Goal: Information Seeking & Learning: Learn about a topic

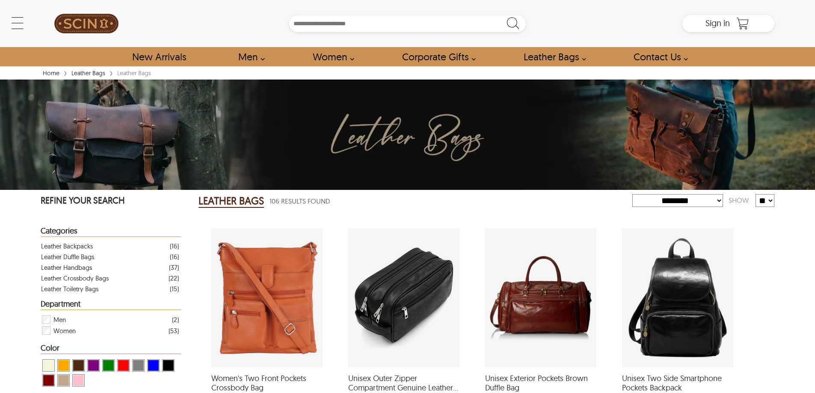
select select "********"
click at [78, 278] on div "Leather Crossbody Bags" at bounding box center [75, 278] width 68 height 11
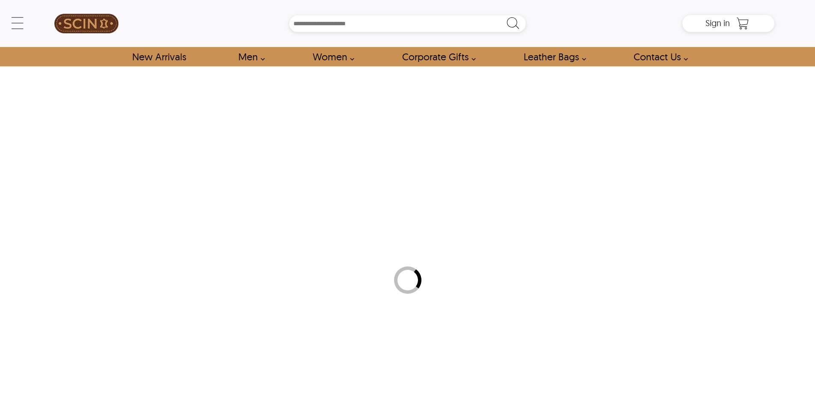
select select "********"
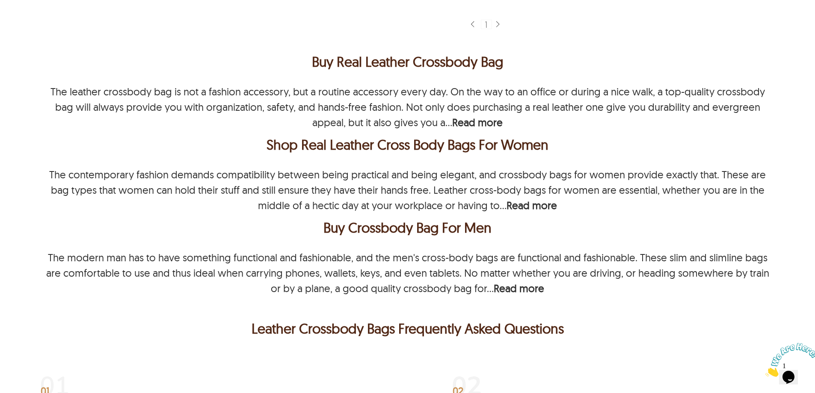
scroll to position [1411, 0]
click at [272, 66] on div "Buy Real Leather Crossbody Bag" at bounding box center [407, 62] width 733 height 21
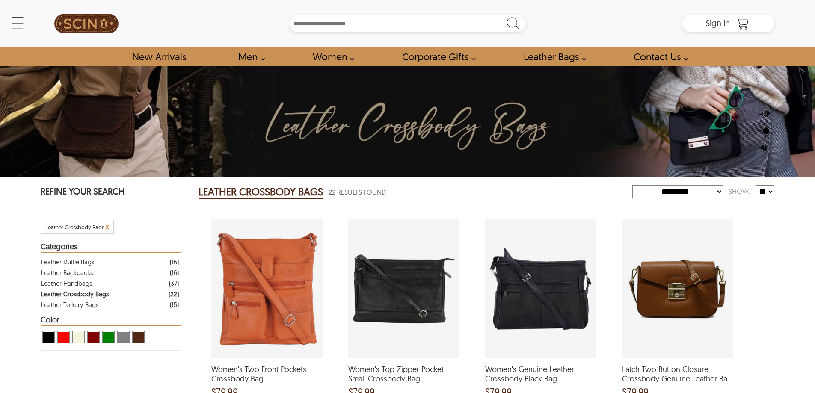
select select "********"
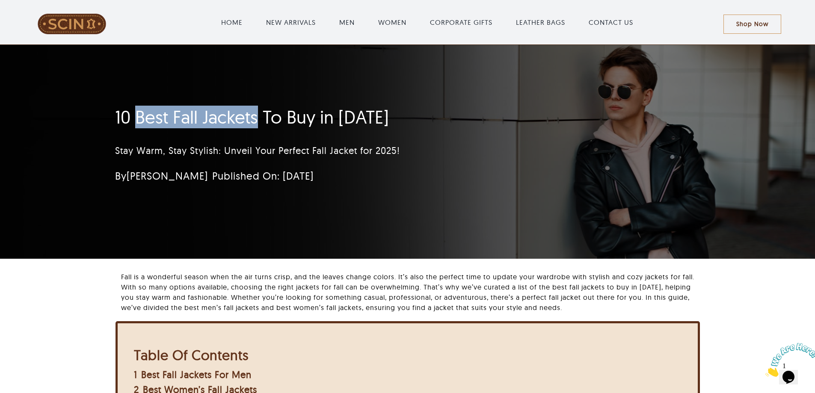
drag, startPoint x: 137, startPoint y: 114, endPoint x: 256, endPoint y: 118, distance: 119.0
click at [256, 118] on h1 "10 Best Fall Jackets To Buy in 2025" at bounding box center [356, 116] width 483 height 21
copy h1 "Best Fall Jackets"
click at [464, 225] on div "10 Best Fall Jackets To Buy in 2025 Stay Warm, Stay Stylish: Unveil Your Perfec…" at bounding box center [407, 152] width 608 height 214
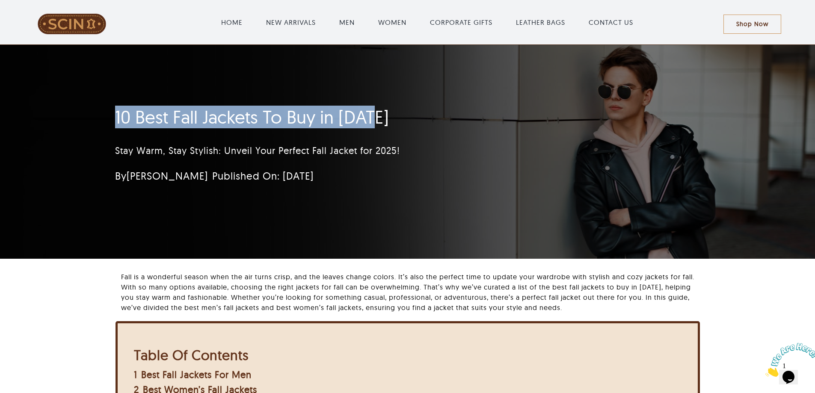
drag, startPoint x: 114, startPoint y: 116, endPoint x: 488, endPoint y: 121, distance: 374.3
click at [488, 121] on div "10 Best Fall Jackets To Buy in 2025 Stay Warm, Stay Stylish: Unveil Your Perfec…" at bounding box center [356, 147] width 506 height 91
click at [488, 121] on h1 "10 Best Fall Jackets To Buy in 2025" at bounding box center [356, 116] width 483 height 21
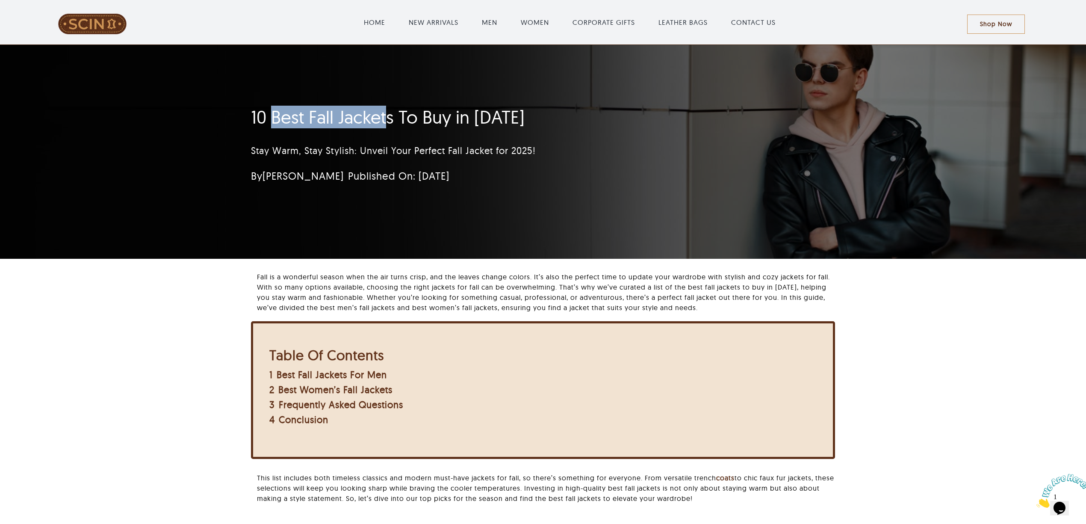
drag, startPoint x: 274, startPoint y: 119, endPoint x: 389, endPoint y: 119, distance: 114.6
click at [389, 119] on h1 "10 Best Fall Jackets To Buy in 2025" at bounding box center [492, 116] width 483 height 21
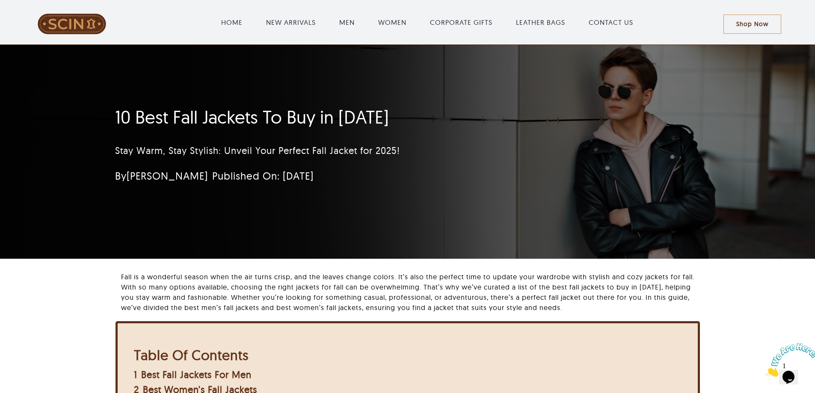
click at [246, 164] on div "Stay Warm, Stay Stylish: Unveil Your Perfect Fall Jacket for 2025!" at bounding box center [356, 150] width 483 height 33
drag, startPoint x: 137, startPoint y: 113, endPoint x: 254, endPoint y: 116, distance: 117.2
click at [254, 116] on h1 "10 Best Fall Jackets To Buy in 2025" at bounding box center [356, 116] width 483 height 21
click at [174, 117] on h1 "10 Best Fall Jackets To Buy in 2025" at bounding box center [356, 116] width 483 height 21
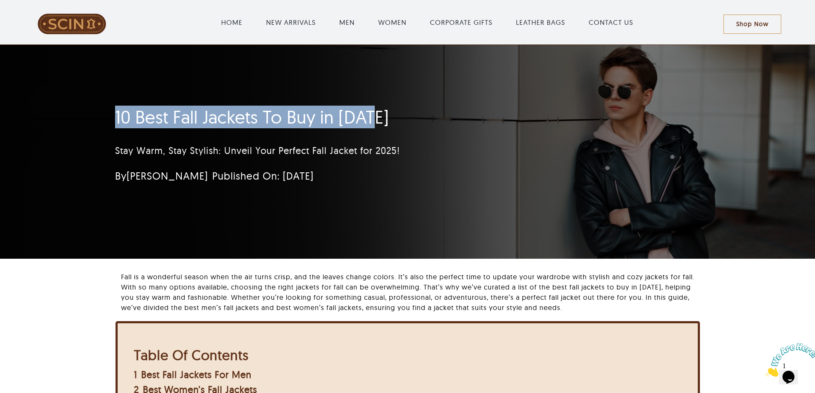
drag, startPoint x: 115, startPoint y: 115, endPoint x: 481, endPoint y: 117, distance: 365.2
click at [481, 117] on h1 "10 Best Fall Jackets To Buy in 2025" at bounding box center [356, 116] width 483 height 21
copy h1 "10 Best Fall Jackets To Buy in 2025"
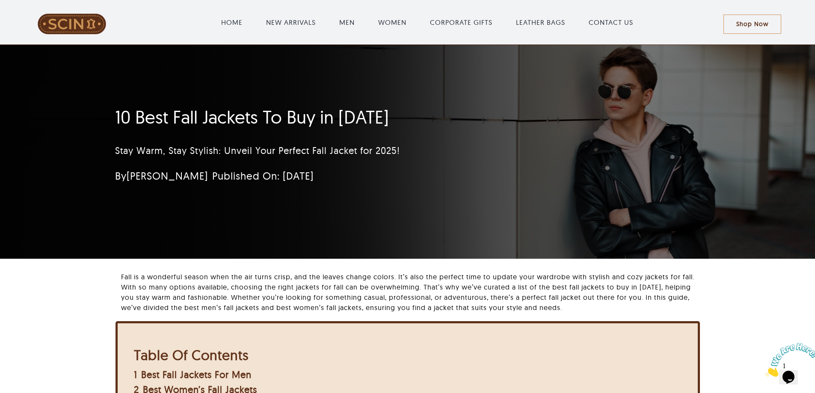
click at [272, 162] on div "Stay Warm, Stay Stylish: Unveil Your Perfect Fall Jacket for 2025!" at bounding box center [356, 150] width 483 height 33
drag, startPoint x: 139, startPoint y: 119, endPoint x: 258, endPoint y: 114, distance: 119.0
click at [258, 114] on h1 "10 Best Fall Jackets To Buy in 2025" at bounding box center [356, 116] width 483 height 21
copy h1 "Best Fall Jackets"
click at [213, 143] on div "Stay Warm, Stay Stylish: Unveil Your Perfect Fall Jacket for 2025!" at bounding box center [356, 150] width 483 height 33
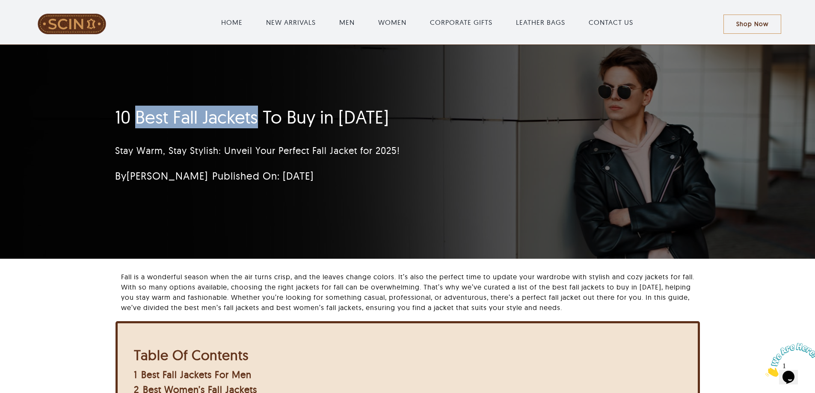
drag, startPoint x: 139, startPoint y: 118, endPoint x: 258, endPoint y: 119, distance: 119.8
click at [258, 119] on h1 "10 Best Fall Jackets To Buy in 2025" at bounding box center [356, 116] width 483 height 21
copy h1 "Best Fall Jackets"
drag, startPoint x: 271, startPoint y: 102, endPoint x: 277, endPoint y: 117, distance: 16.0
click at [272, 106] on div "10 Best Fall Jackets To Buy in 2025 Stay Warm, Stay Stylish: Unveil Your Perfec…" at bounding box center [356, 147] width 483 height 91
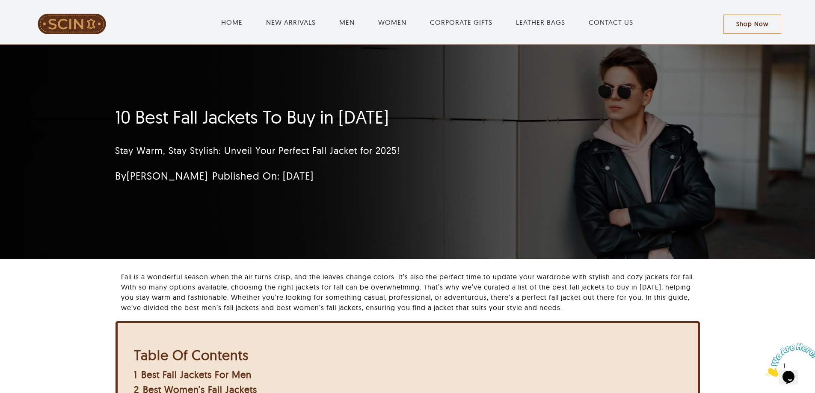
click at [277, 117] on h1 "10 Best Fall Jackets To Buy in 2025" at bounding box center [356, 116] width 483 height 21
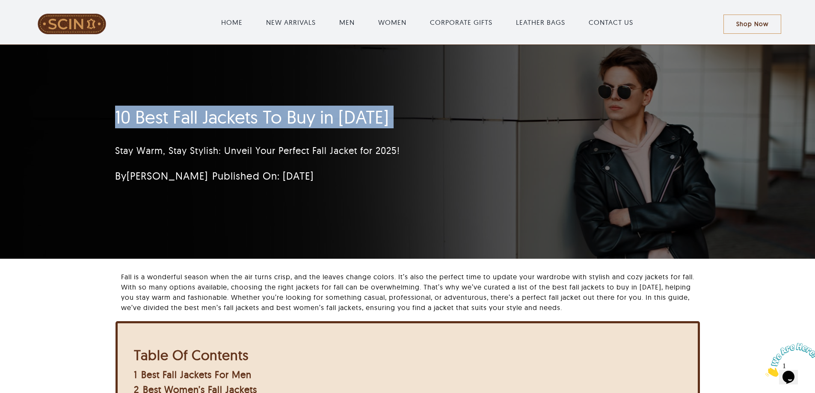
click at [277, 117] on h1 "10 Best Fall Jackets To Buy in 2025" at bounding box center [356, 116] width 483 height 21
copy h1 "10 Best Fall Jackets To Buy in 2025"
click at [146, 113] on h1 "10 Best Fall Jackets To Buy in 2025" at bounding box center [356, 116] width 483 height 21
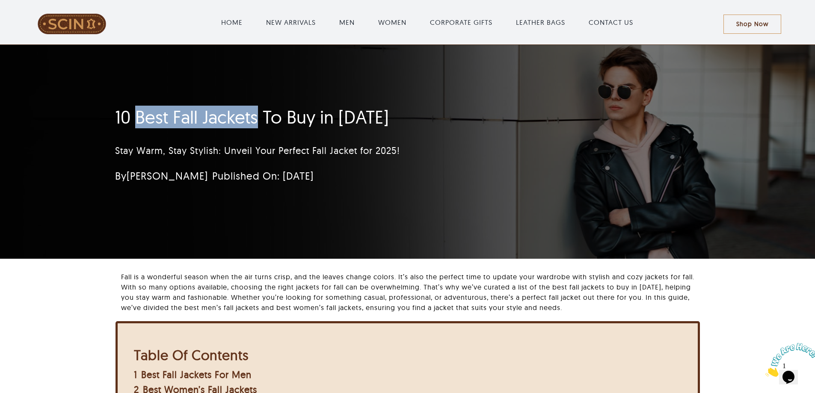
drag, startPoint x: 135, startPoint y: 111, endPoint x: 258, endPoint y: 115, distance: 122.8
click at [258, 115] on h1 "10 Best Fall Jackets To Buy in 2025" at bounding box center [356, 116] width 483 height 21
copy h1 "Best Fall Jackets"
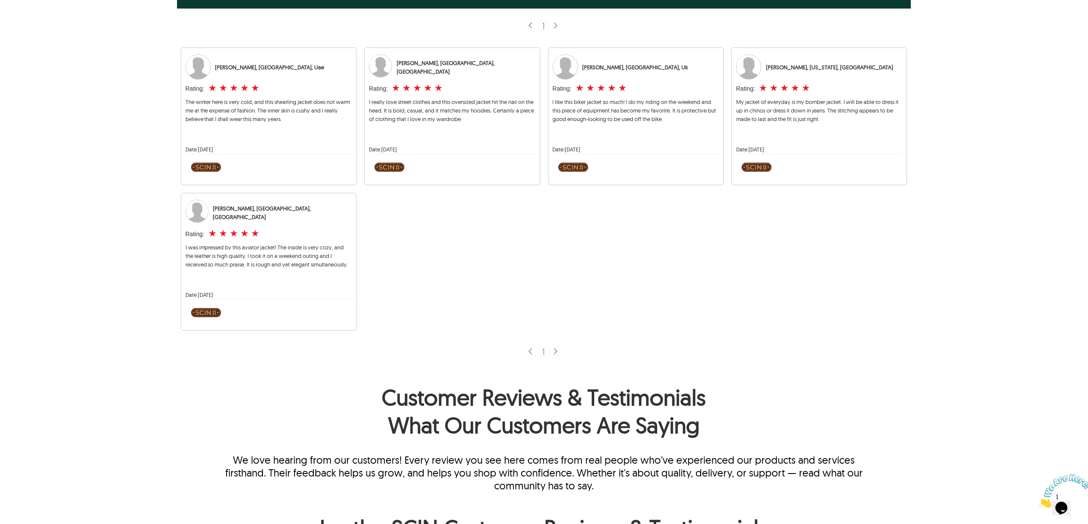
scroll to position [399, 0]
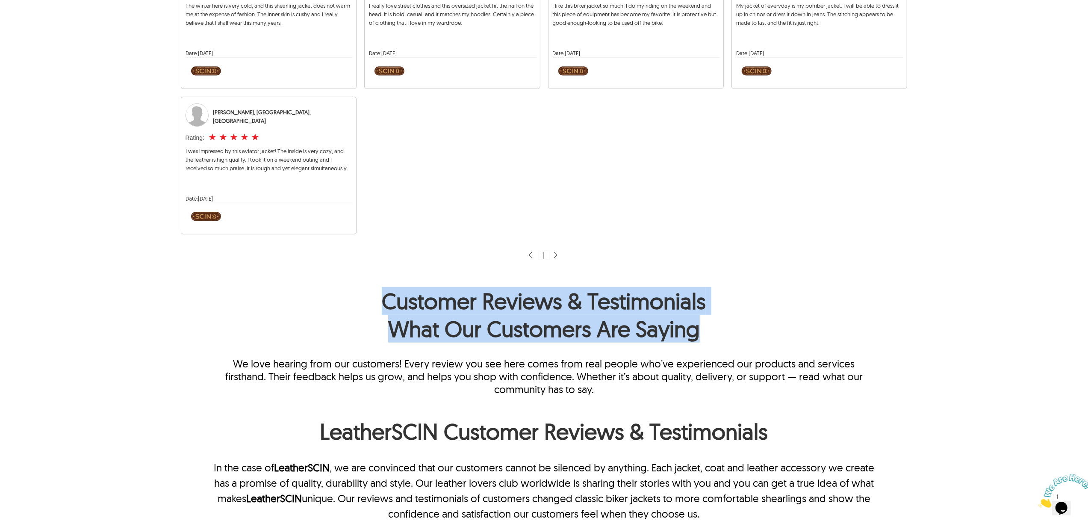
drag, startPoint x: 387, startPoint y: 296, endPoint x: 840, endPoint y: 322, distance: 453.2
click at [814, 322] on h1 "Customer Reviews & Testimonials What Our Customers Are Saying" at bounding box center [543, 317] width 661 height 60
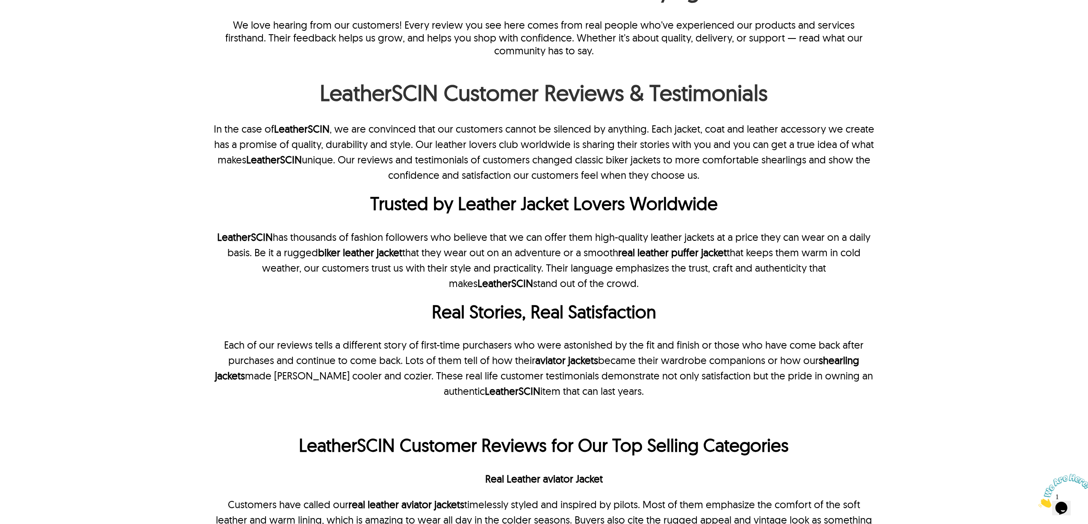
scroll to position [798, 0]
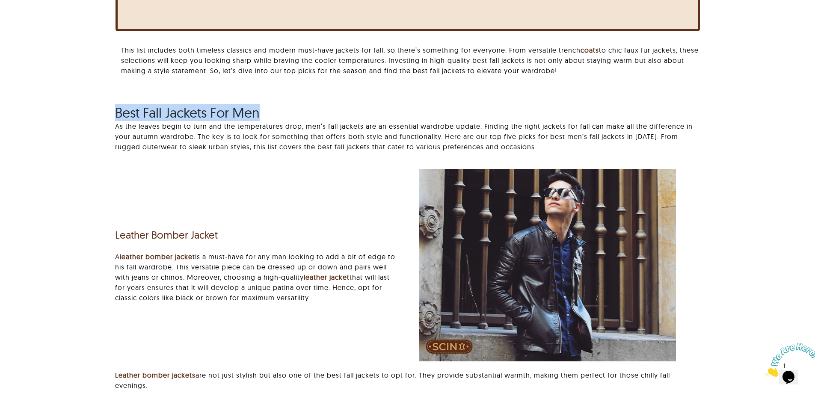
drag, startPoint x: 166, startPoint y: 112, endPoint x: 352, endPoint y: 112, distance: 186.0
click at [352, 112] on div "Best Fall Jackets For Men As the leaves begin to turn and the temperatures drop…" at bounding box center [407, 132] width 608 height 56
click at [170, 112] on span "Best Fall Jackets For Men" at bounding box center [187, 112] width 145 height 17
drag, startPoint x: 117, startPoint y: 112, endPoint x: 368, endPoint y: 112, distance: 251.5
click at [368, 112] on h2 "Best Fall Jackets For Men" at bounding box center [407, 112] width 584 height 16
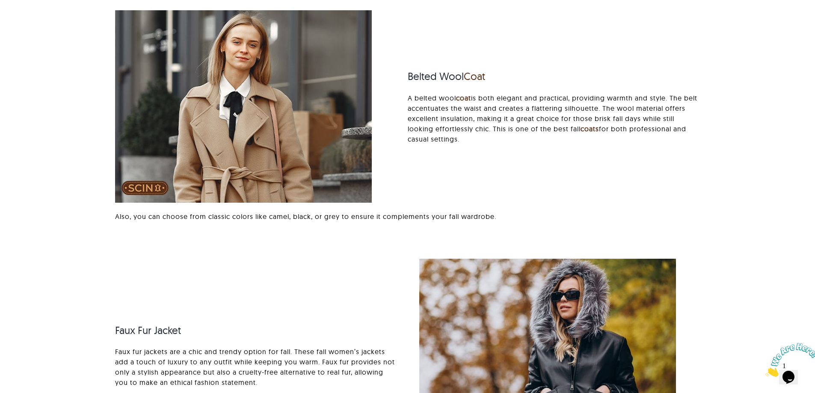
scroll to position [1668, 0]
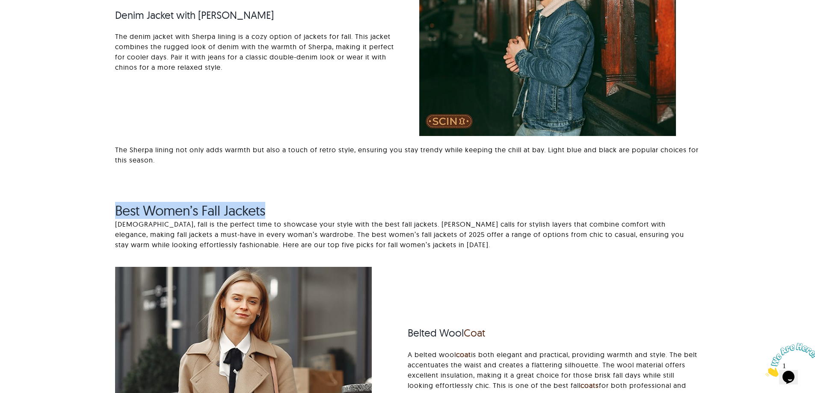
drag, startPoint x: 116, startPoint y: 204, endPoint x: 358, endPoint y: 210, distance: 241.7
click at [357, 210] on h2 "Best Women’s Fall Jackets" at bounding box center [407, 210] width 584 height 16
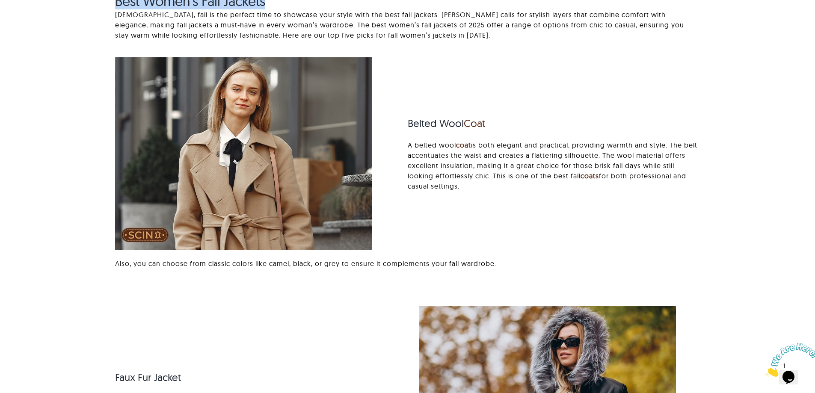
scroll to position [1753, 0]
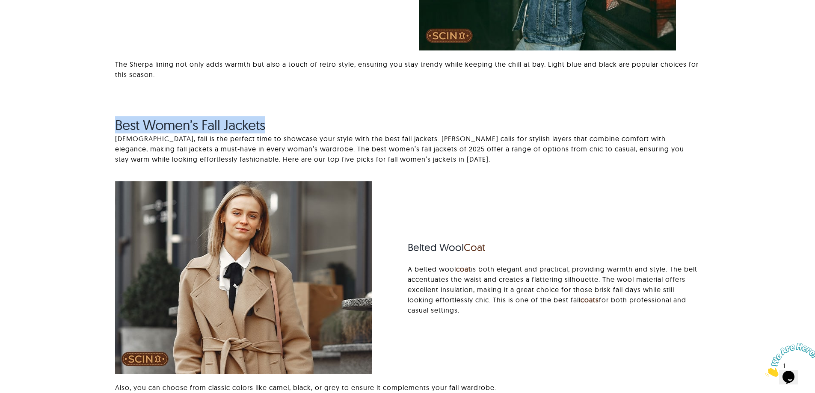
click at [109, 129] on div "Best Women’s Fall Jackets Ladies, fall is the perfect time to showcase your sty…" at bounding box center [407, 145] width 608 height 56
drag, startPoint x: 118, startPoint y: 127, endPoint x: 365, endPoint y: 130, distance: 247.7
click at [365, 130] on h2 "Best Women’s Fall Jackets" at bounding box center [407, 125] width 584 height 16
click at [129, 128] on span "Best Women’s Fall Jackets" at bounding box center [190, 124] width 150 height 17
drag, startPoint x: 118, startPoint y: 123, endPoint x: 381, endPoint y: 123, distance: 262.6
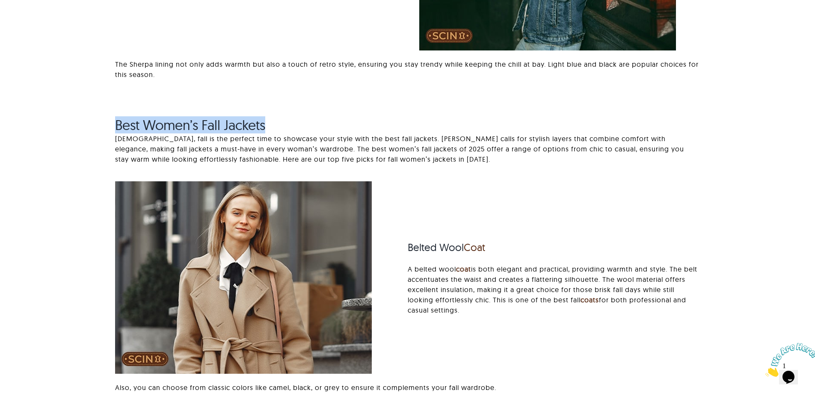
click at [381, 123] on h2 "Best Women’s Fall Jackets" at bounding box center [407, 125] width 584 height 16
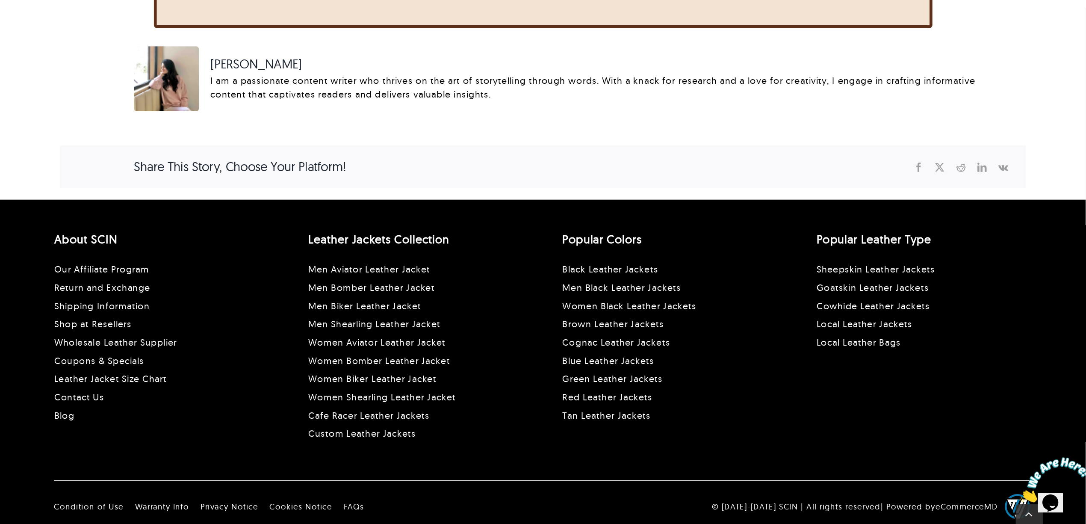
scroll to position [3227, 0]
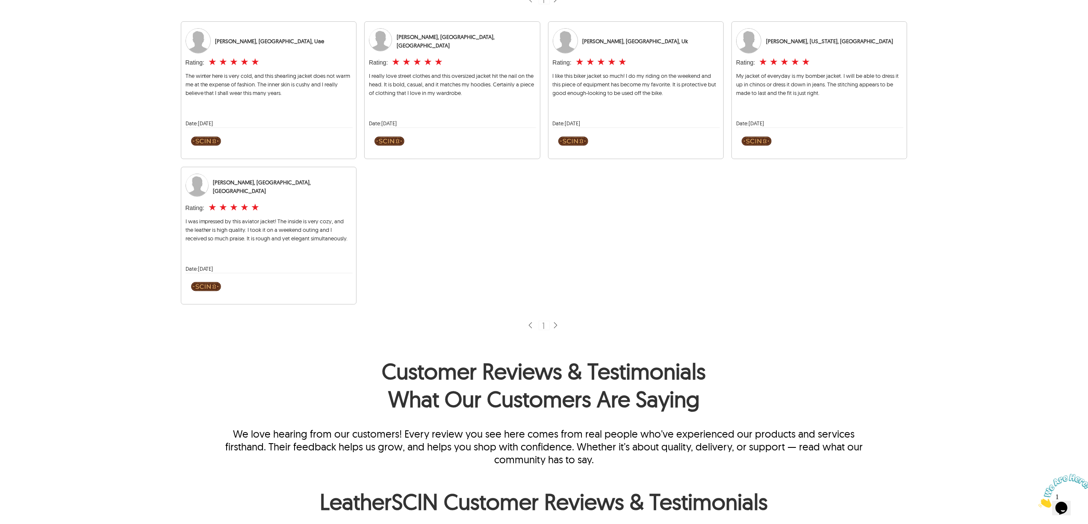
scroll to position [228, 0]
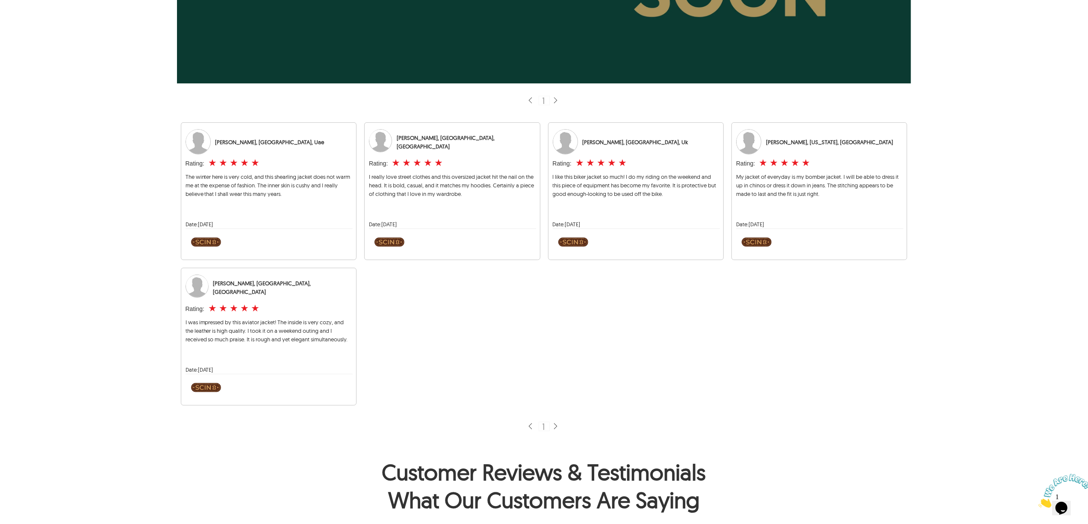
drag, startPoint x: 370, startPoint y: 225, endPoint x: 449, endPoint y: 226, distance: 79.6
click at [449, 226] on div "Date: [DATE]" at bounding box center [452, 224] width 166 height 9
click at [204, 221] on span "Date: Sep-11-2025" at bounding box center [200, 224] width 28 height 7
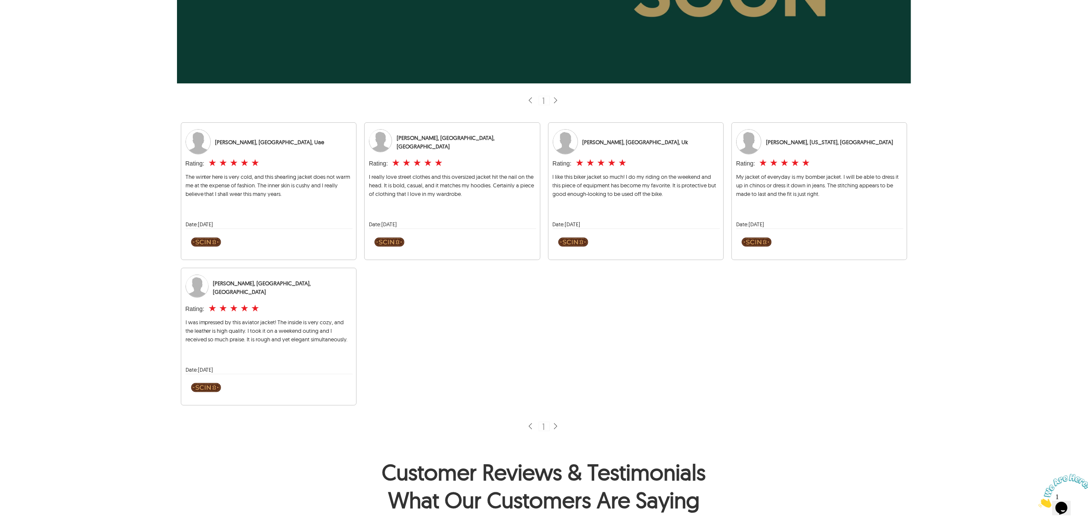
click at [373, 225] on span "Date: Sep-11-2025" at bounding box center [383, 224] width 28 height 7
click at [435, 264] on div "Ahmed S., Dubai, Uae Rating: ★ ★ ★ ★ ★ The winter here is very cold, and this s…" at bounding box center [544, 263] width 735 height 291
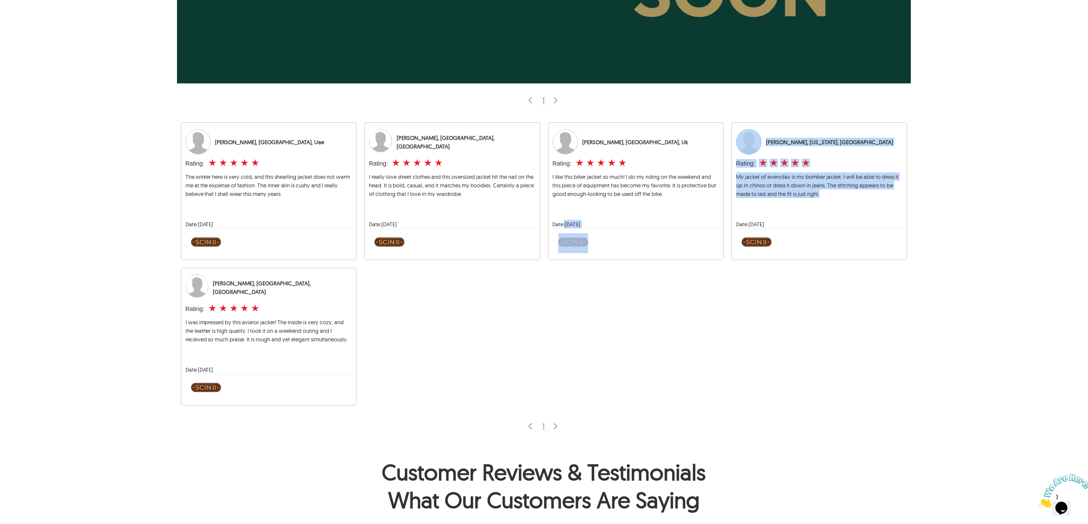
drag, startPoint x: 563, startPoint y: 225, endPoint x: 729, endPoint y: 222, distance: 165.5
click at [729, 222] on div "Ahmed S., Dubai, Uae Rating: ★ ★ ★ ★ ★ The winter here is very cold, and this s…" at bounding box center [544, 263] width 735 height 291
drag, startPoint x: 759, startPoint y: 216, endPoint x: 755, endPoint y: 222, distance: 7.5
click at [758, 216] on div "Sarah K., New York, Usa Rating: ★ ★ ★ ★ ★ My jacket of everyday is my bomber ja…" at bounding box center [819, 191] width 166 height 133
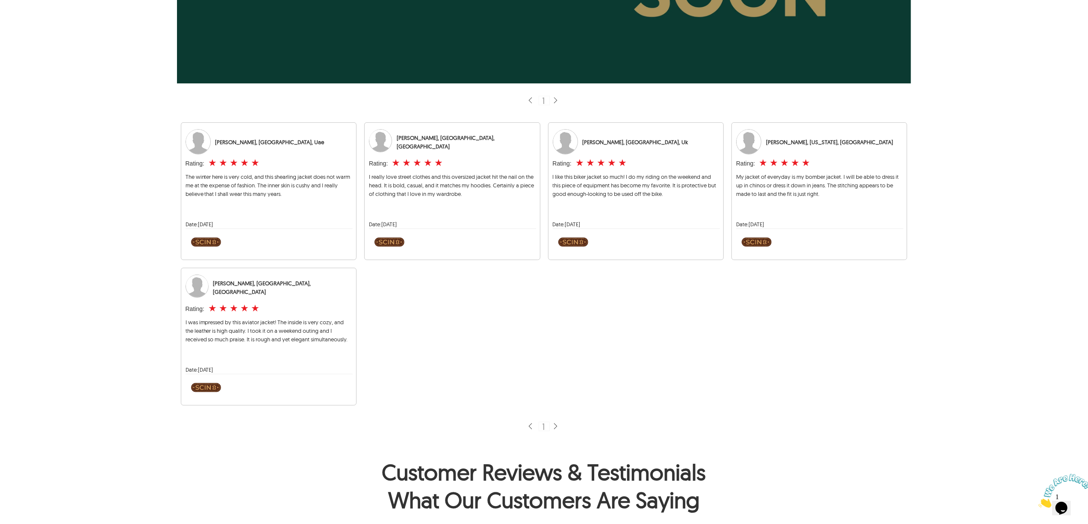
click at [755, 222] on span "Date: Sep-11-2025" at bounding box center [750, 224] width 28 height 7
click at [630, 371] on div "Ahmed S., Dubai, Uae Rating: ★ ★ ★ ★ ★ The winter here is very cold, and this s…" at bounding box center [544, 263] width 735 height 291
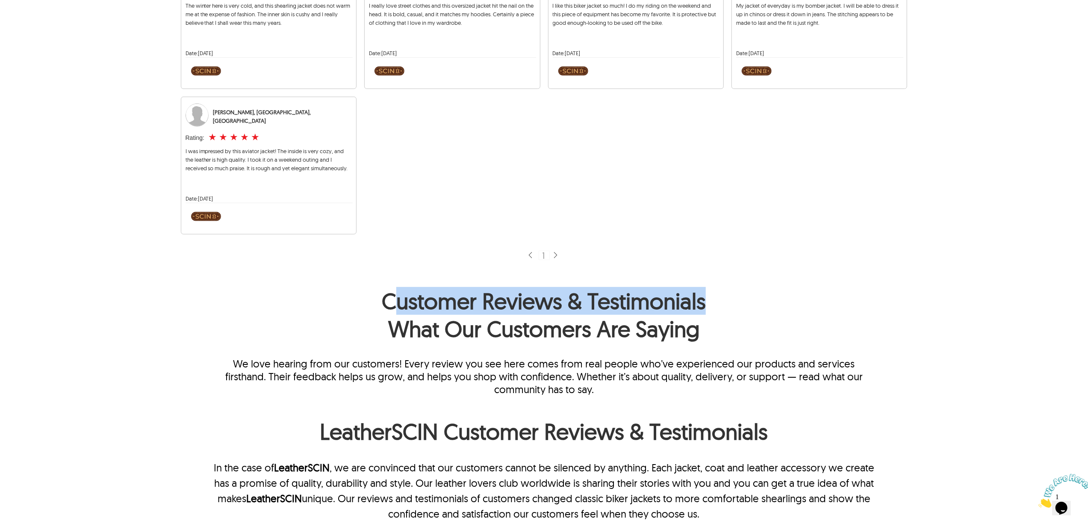
drag, startPoint x: 393, startPoint y: 299, endPoint x: 730, endPoint y: 315, distance: 337.4
click at [730, 315] on h1 "Customer Reviews & Testimonials What Our Customers Are Saying" at bounding box center [543, 317] width 661 height 60
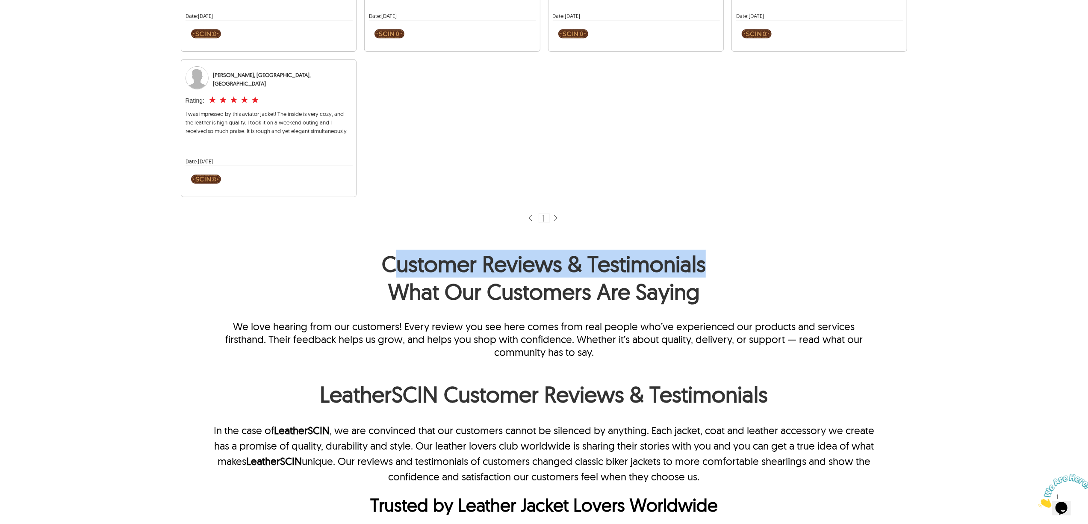
scroll to position [456, 0]
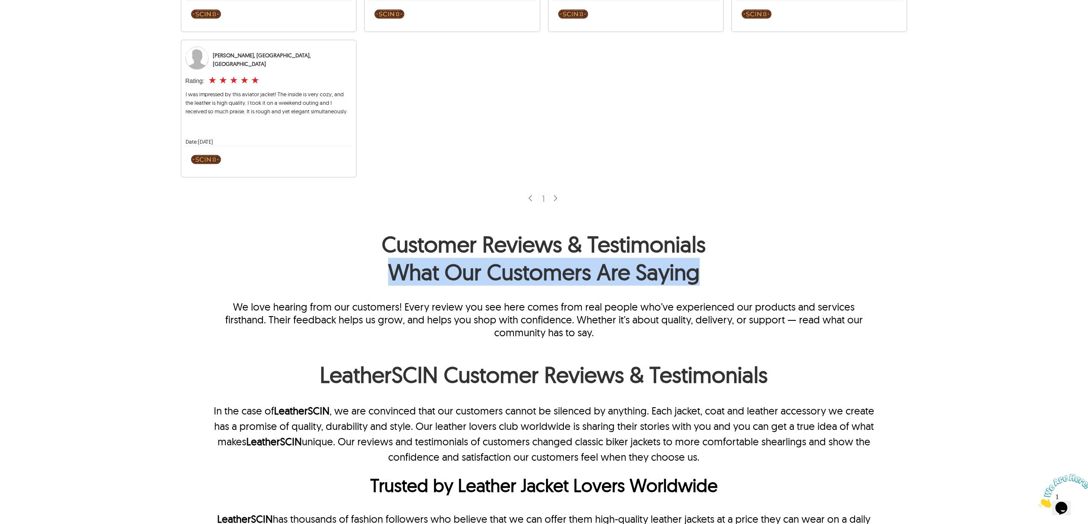
drag, startPoint x: 398, startPoint y: 278, endPoint x: 775, endPoint y: 280, distance: 377.6
click at [775, 280] on h1 "Customer Reviews & Testimonials What Our Customers Are Saying" at bounding box center [543, 260] width 661 height 60
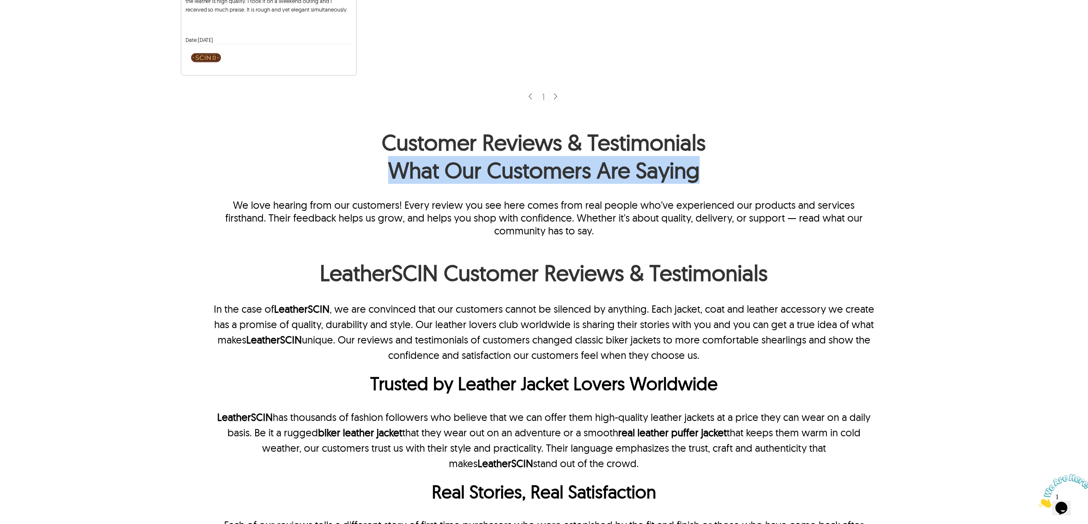
scroll to position [627, 0]
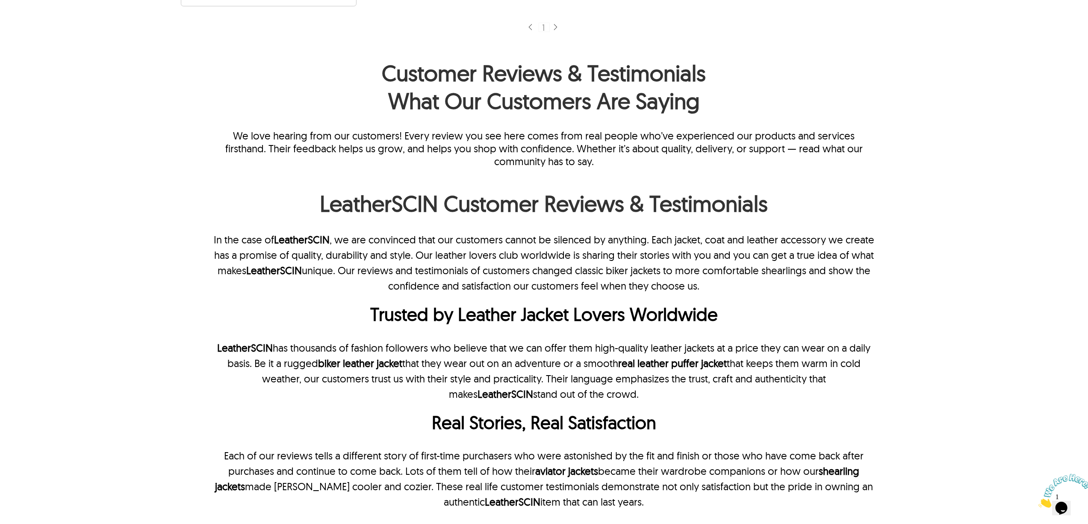
click at [377, 211] on strong "LeatherSCIN Customer Reviews & Testimonials" at bounding box center [544, 203] width 448 height 28
click at [683, 213] on strong "LeatherSCIN Customer Reviews & Testimonials" at bounding box center [544, 203] width 448 height 28
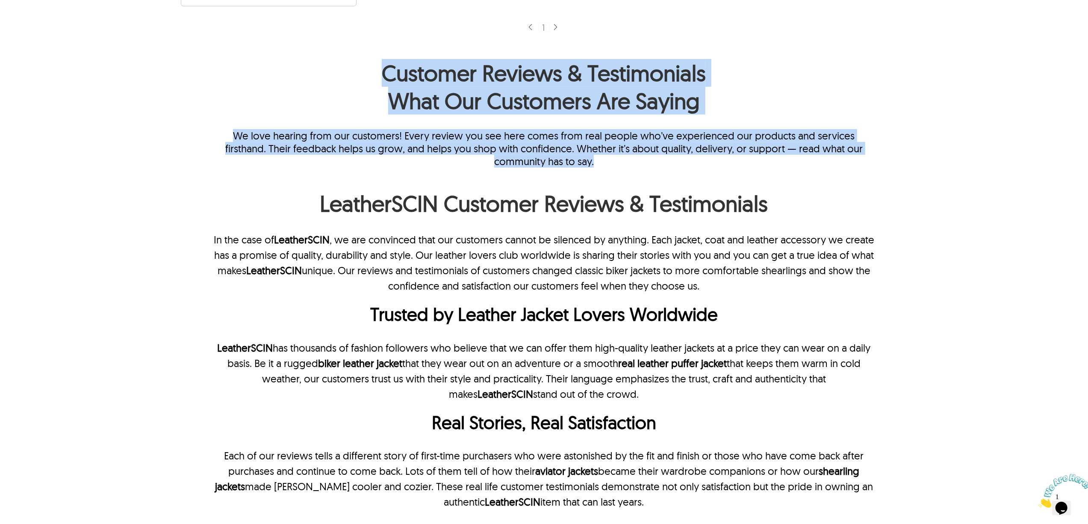
drag, startPoint x: 595, startPoint y: 108, endPoint x: 741, endPoint y: 163, distance: 155.7
click at [741, 163] on div "Customer Reviews & Testimonials What Our Customers Are Saying We love hearing f…" at bounding box center [543, 113] width 661 height 109
click at [452, 141] on p "We love hearing from our customers! Every review you see here comes from real p…" at bounding box center [543, 148] width 661 height 38
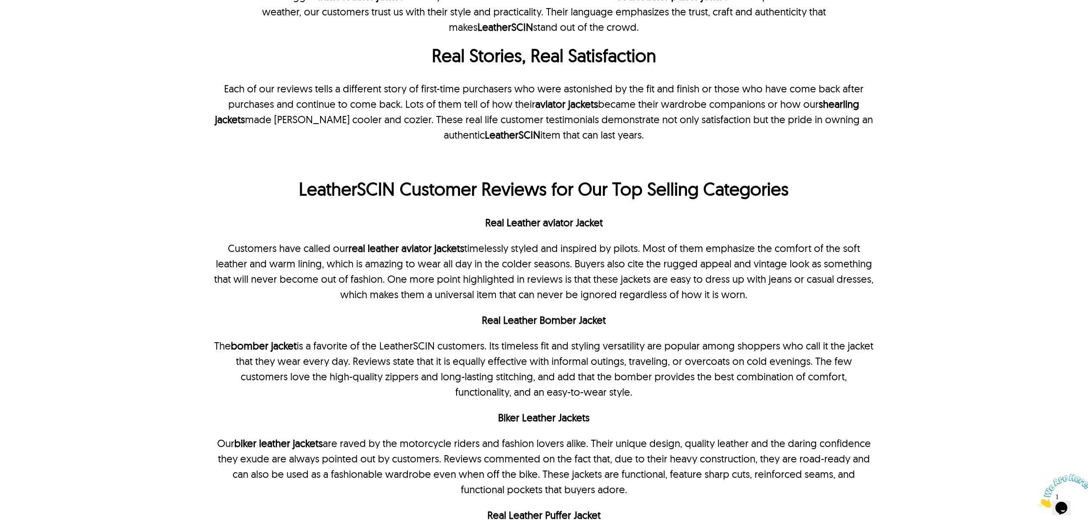
scroll to position [912, 0]
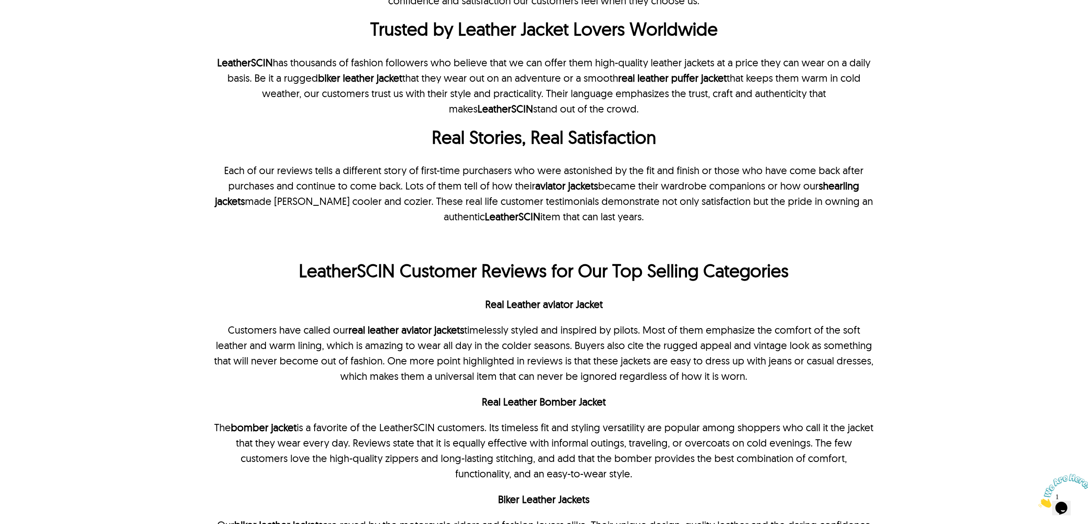
click at [266, 312] on p "Real Leather aviator Jacket" at bounding box center [543, 303] width 661 height 15
click at [375, 293] on p "In the case of LeatherSCIN , we are convinced that our customers cannot be sile…" at bounding box center [543, 532] width 661 height 1171
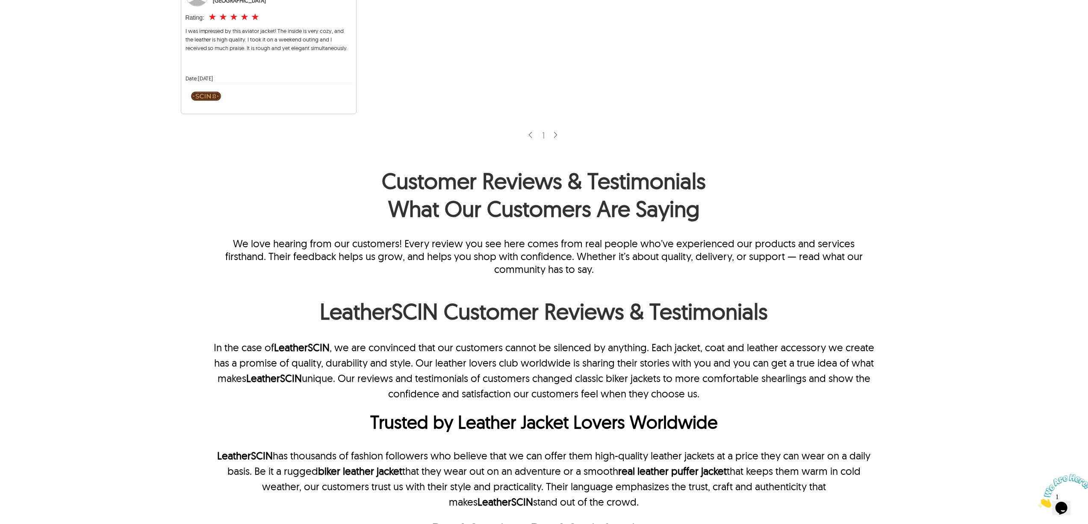
scroll to position [627, 0]
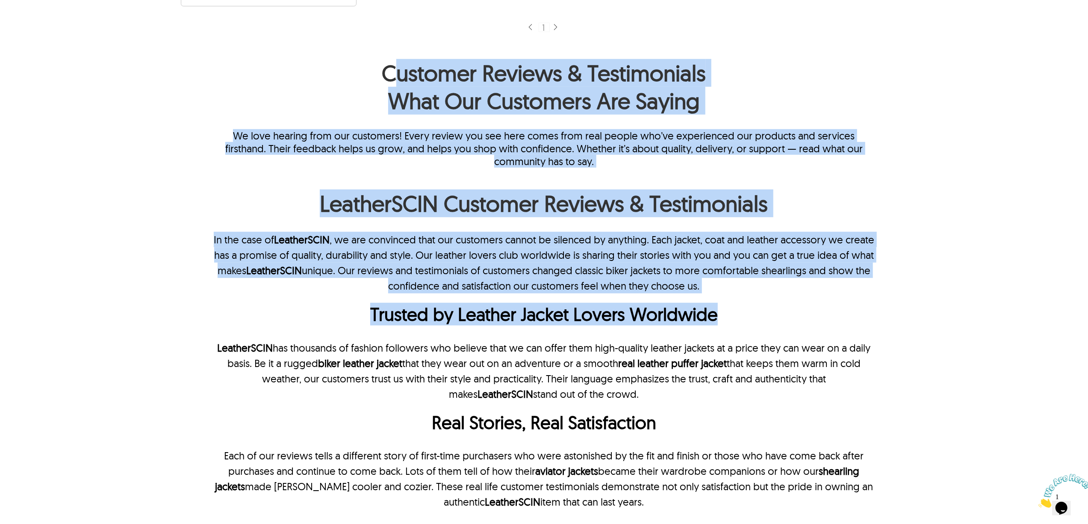
drag, startPoint x: 395, startPoint y: 79, endPoint x: 784, endPoint y: 332, distance: 464.3
click at [784, 332] on div "LeatherSCIN Customer Reviews & Testimonials 1 Ahmed S., Dubai, Uae Rating: ★ ★ …" at bounding box center [544, 420] width 735 height 1963
click at [534, 207] on strong "LeatherSCIN Customer Reviews & Testimonials" at bounding box center [544, 203] width 448 height 28
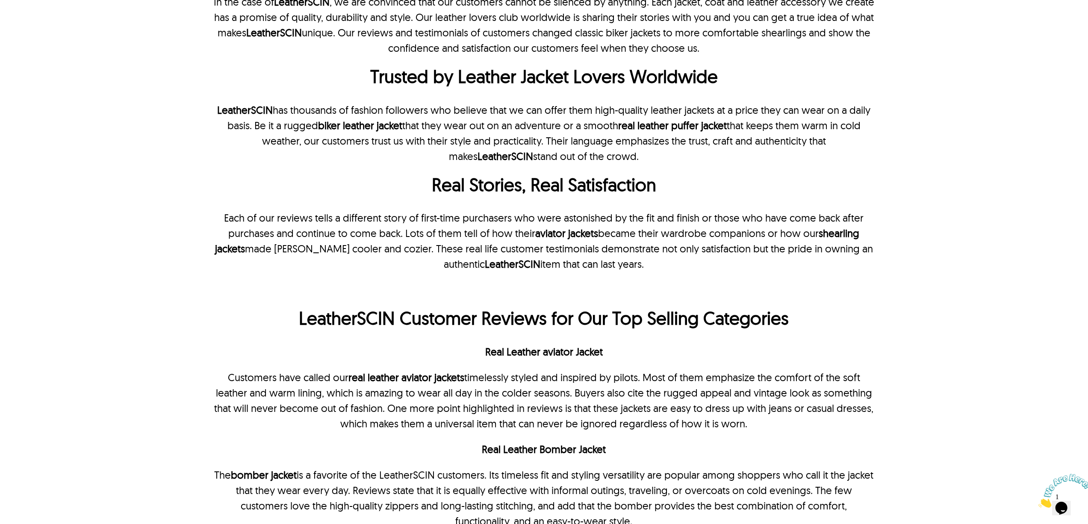
scroll to position [969, 0]
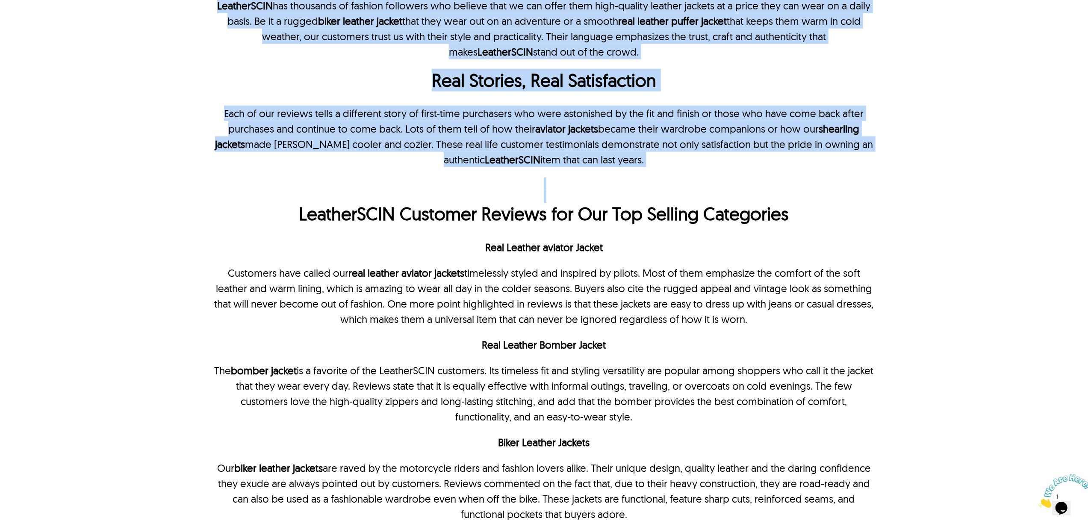
drag, startPoint x: 278, startPoint y: 214, endPoint x: 981, endPoint y: 207, distance: 703.1
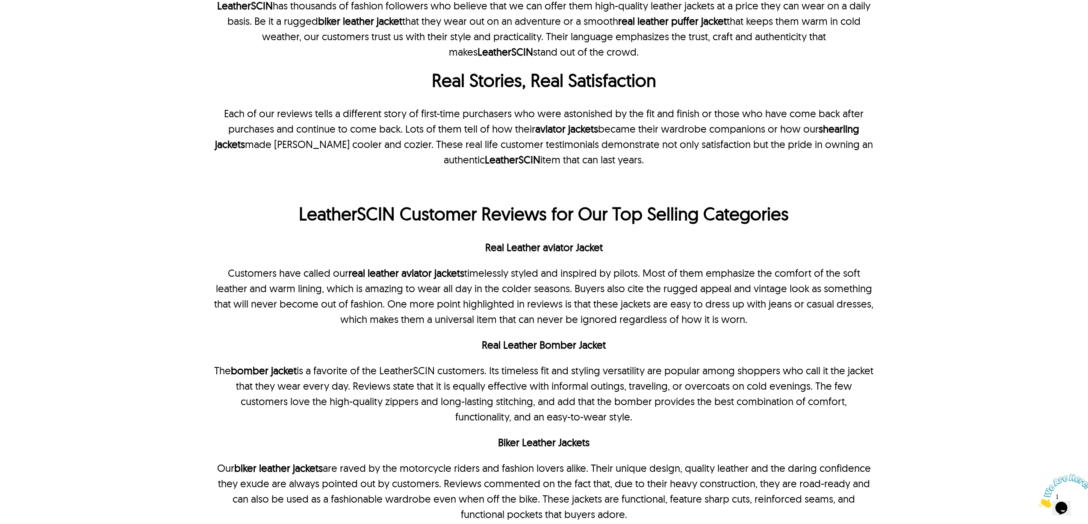
click at [363, 215] on strong "LeatherSCIN Customer Reviews for Our Top Selling Categories" at bounding box center [544, 213] width 490 height 23
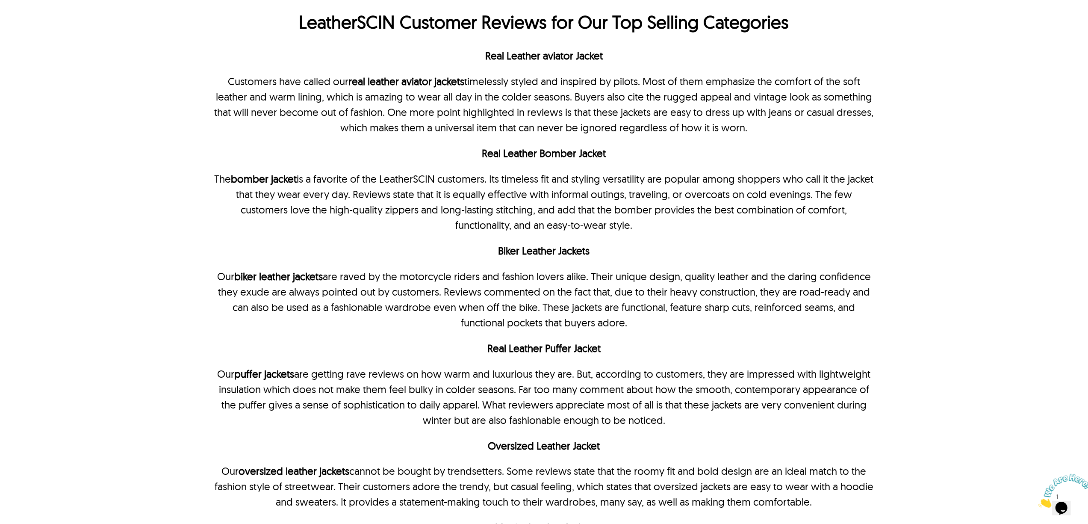
scroll to position [1140, 0]
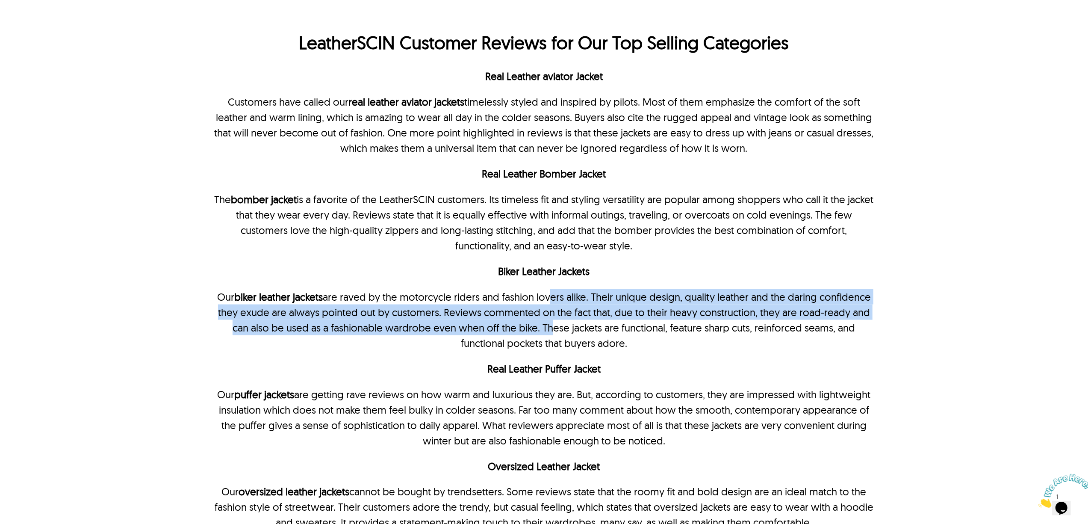
drag, startPoint x: 549, startPoint y: 323, endPoint x: 549, endPoint y: 338, distance: 14.5
click at [549, 338] on p "Our biker leather jackets are raved by the motorcycle riders and fashion lovers…" at bounding box center [543, 320] width 661 height 62
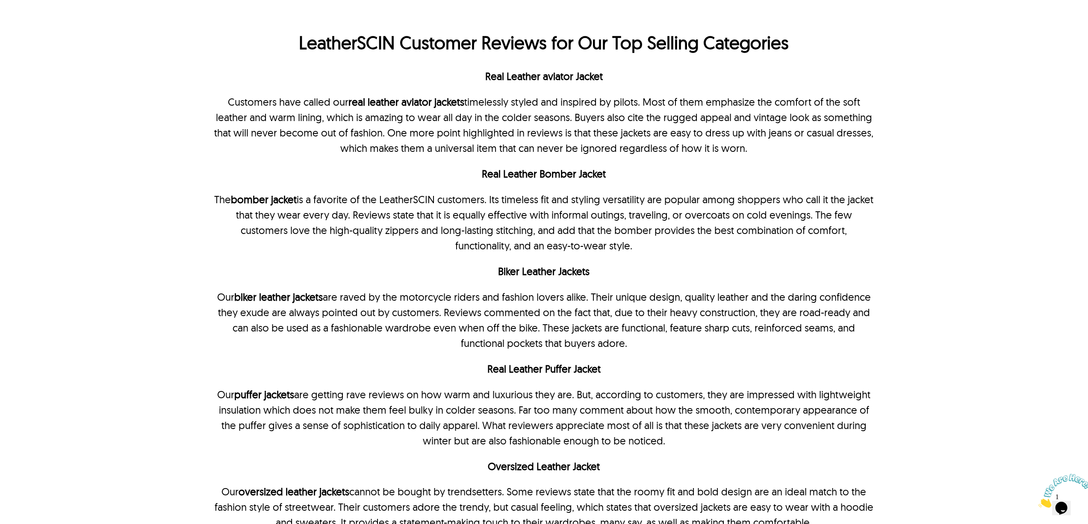
click at [378, 132] on p "Customers have called our real leather aviator jackets timelessly styled and in…" at bounding box center [543, 125] width 661 height 62
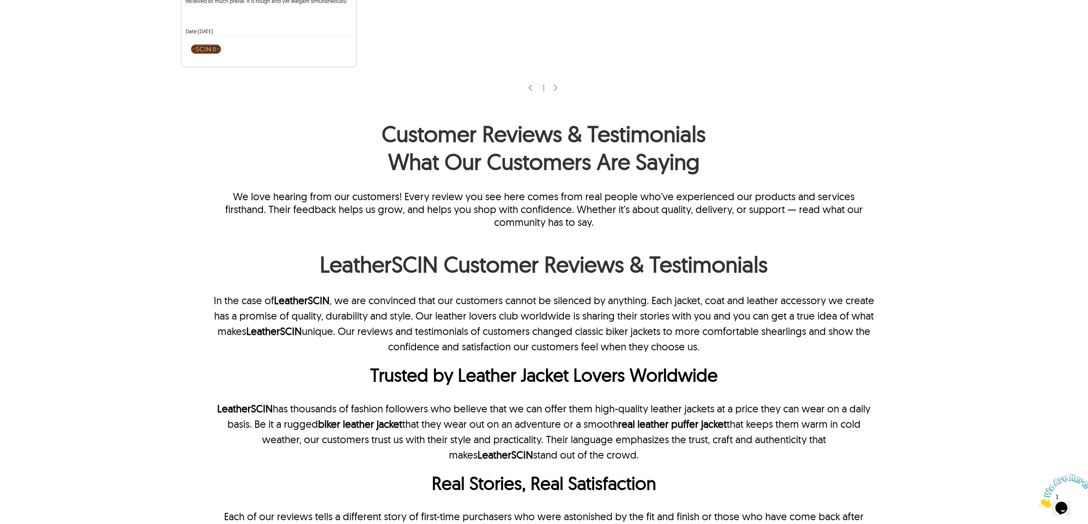
scroll to position [570, 0]
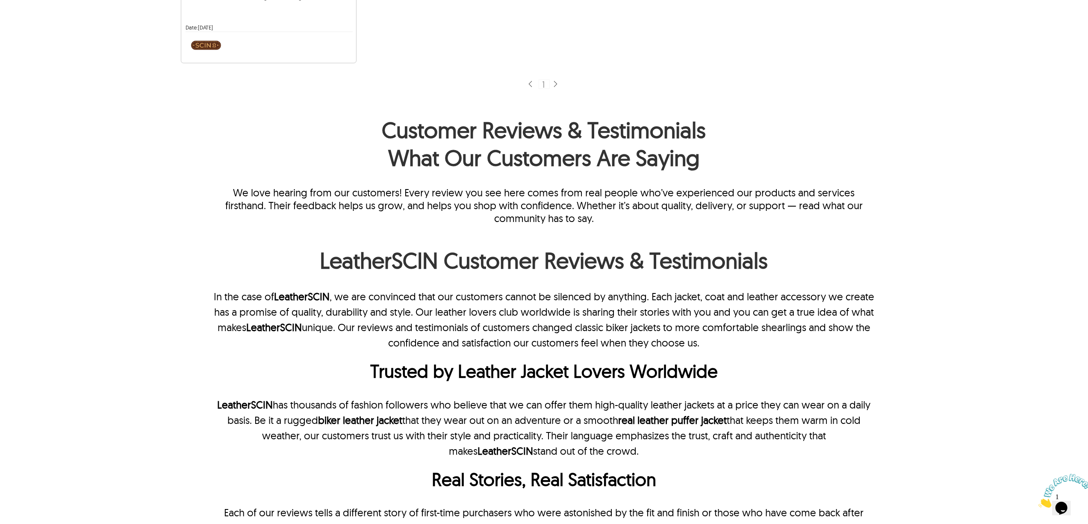
click at [688, 299] on p "In the case of LeatherSCIN , we are convinced that our customers cannot be sile…" at bounding box center [543, 320] width 661 height 62
click at [693, 299] on p "In the case of LeatherSCIN , we are convinced that our customers cannot be sile…" at bounding box center [543, 320] width 661 height 62
click at [703, 300] on p "In the case of LeatherSCIN , we are convinced that our customers cannot be sile…" at bounding box center [543, 320] width 661 height 62
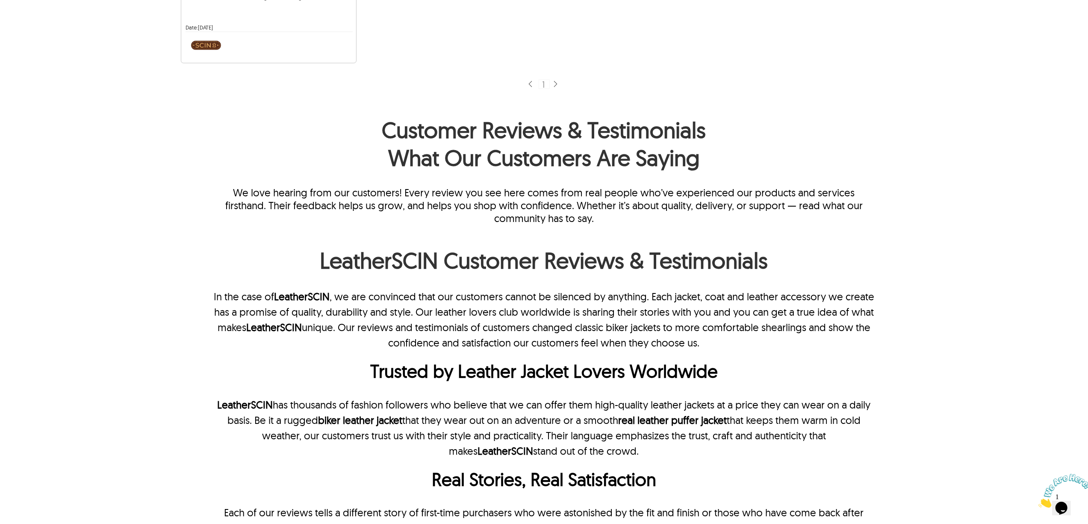
click at [601, 331] on p "In the case of LeatherSCIN , we are convinced that our customers cannot be sile…" at bounding box center [543, 320] width 661 height 62
drag, startPoint x: 558, startPoint y: 198, endPoint x: 585, endPoint y: 197, distance: 27.4
click at [562, 198] on p "We love hearing from our customers! Every review you see here comes from real p…" at bounding box center [543, 205] width 661 height 38
click at [585, 197] on p "We love hearing from our customers! Every review you see here comes from real p…" at bounding box center [543, 205] width 661 height 38
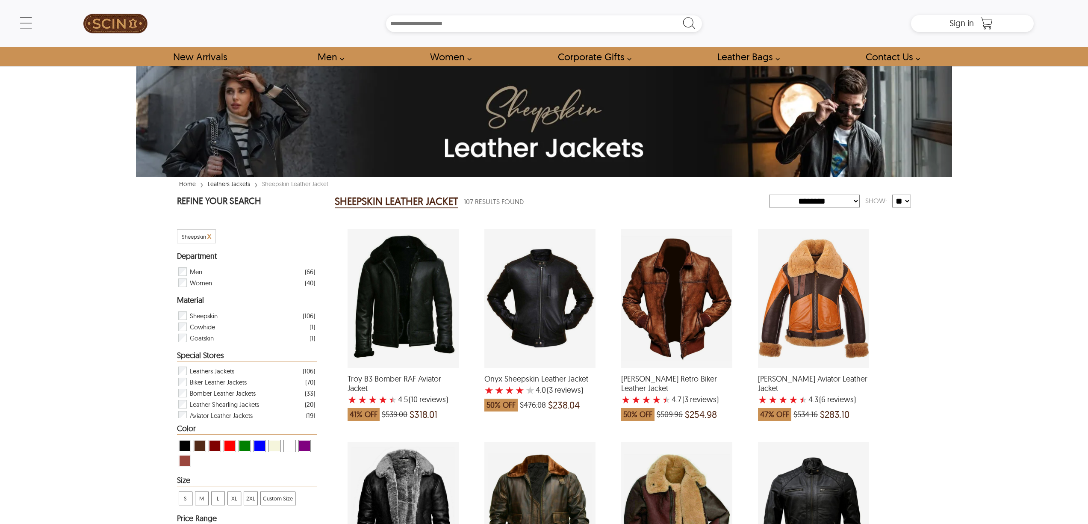
select select "********"
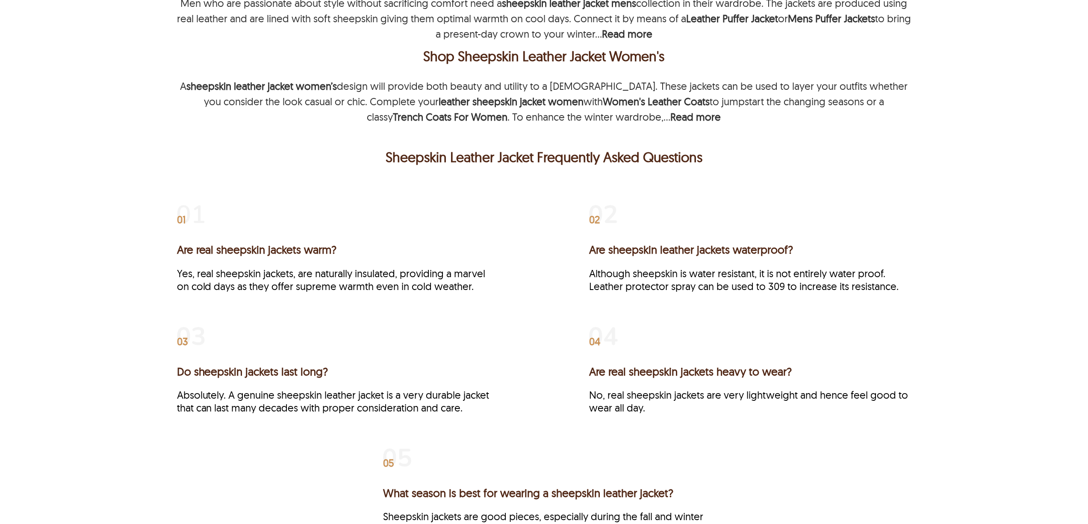
scroll to position [1996, 0]
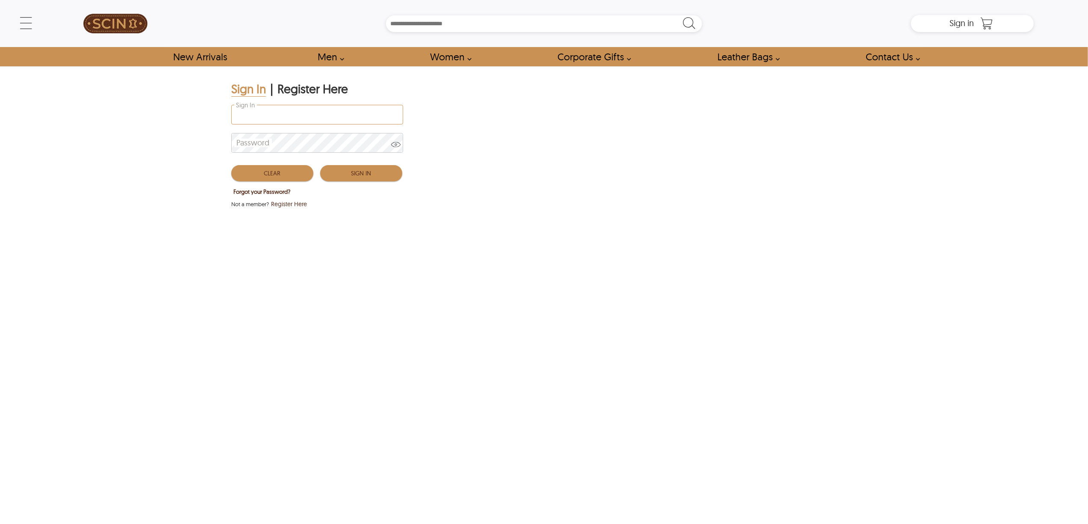
type input "**********"
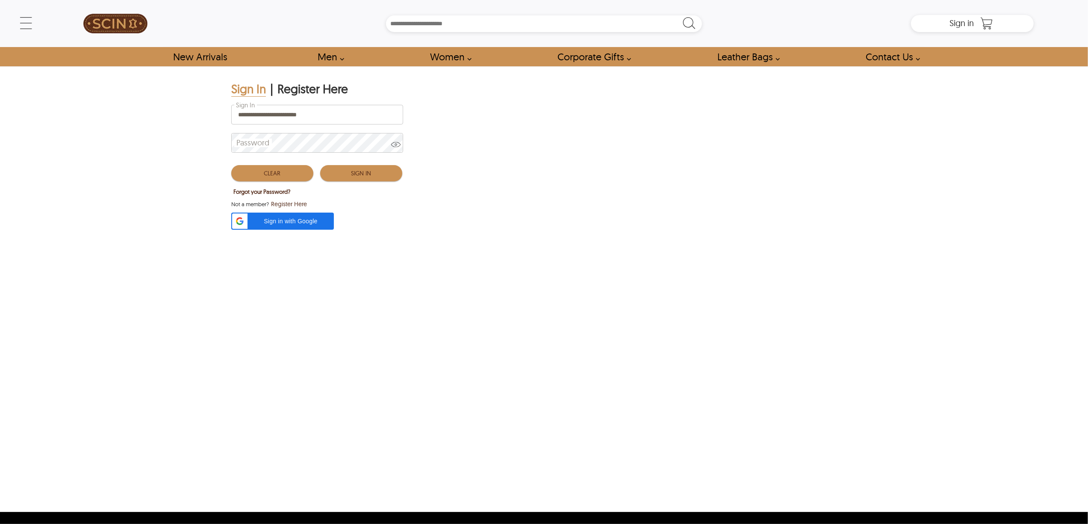
click at [345, 167] on button "Sign In" at bounding box center [361, 173] width 82 height 16
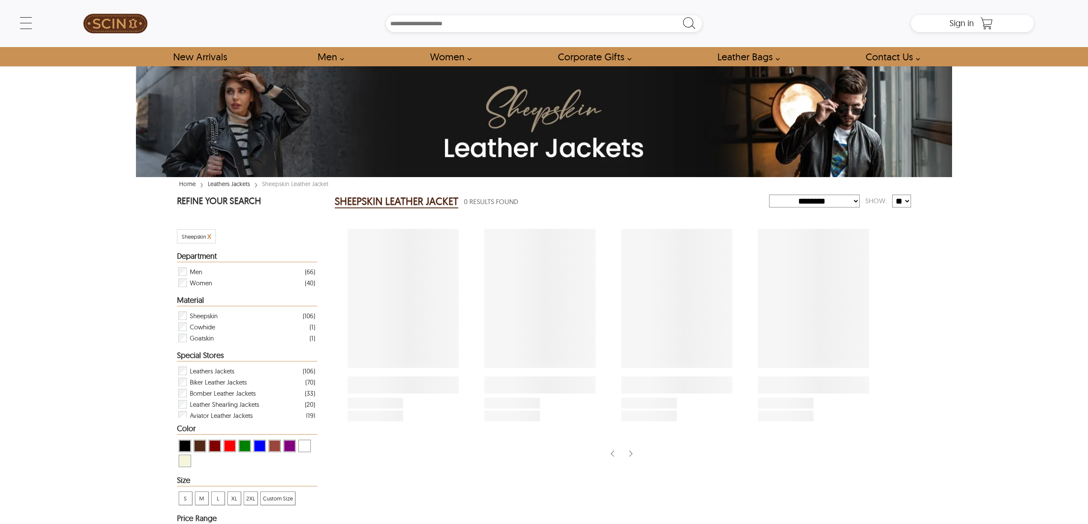
select select "********"
